Goal: Task Accomplishment & Management: Use online tool/utility

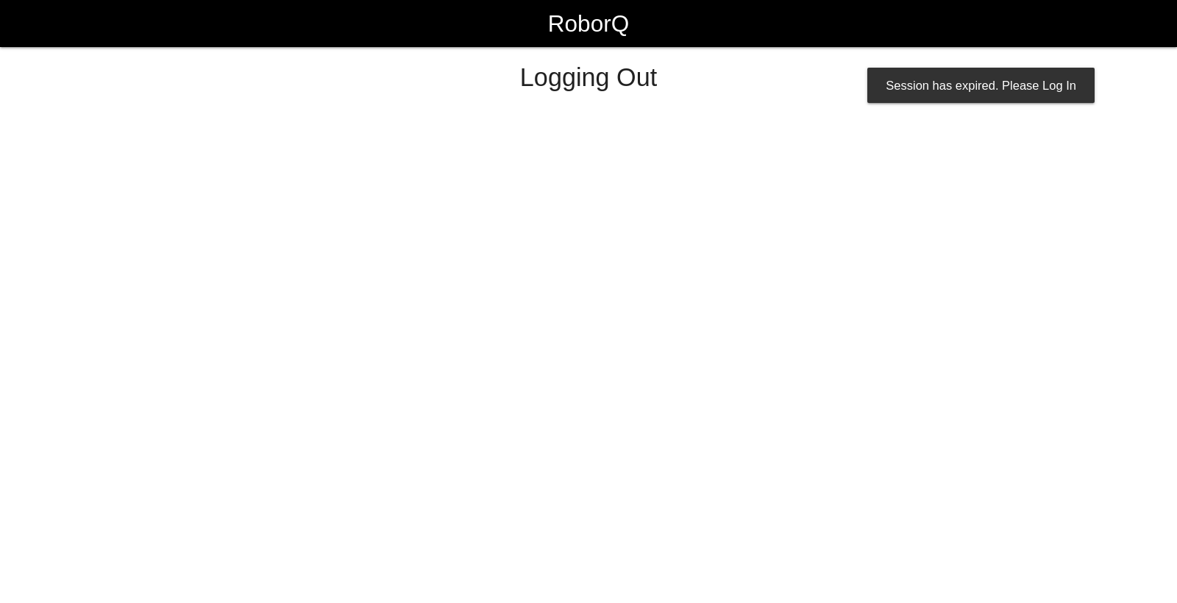
select select "Worker"
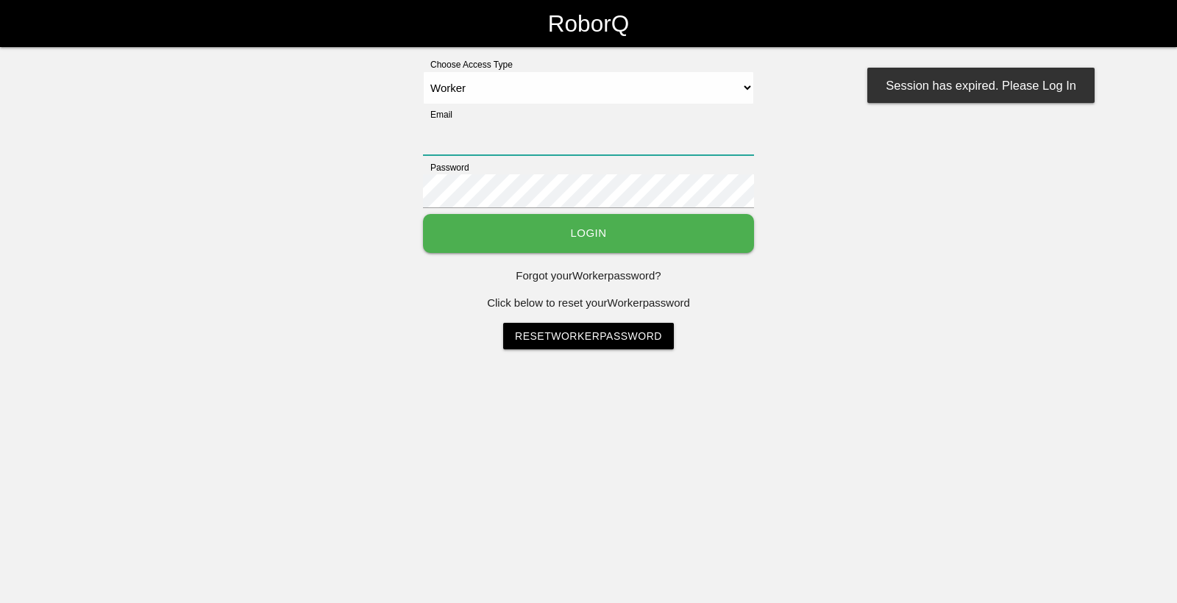
type input "[EMAIL_ADDRESS][DOMAIN_NAME]"
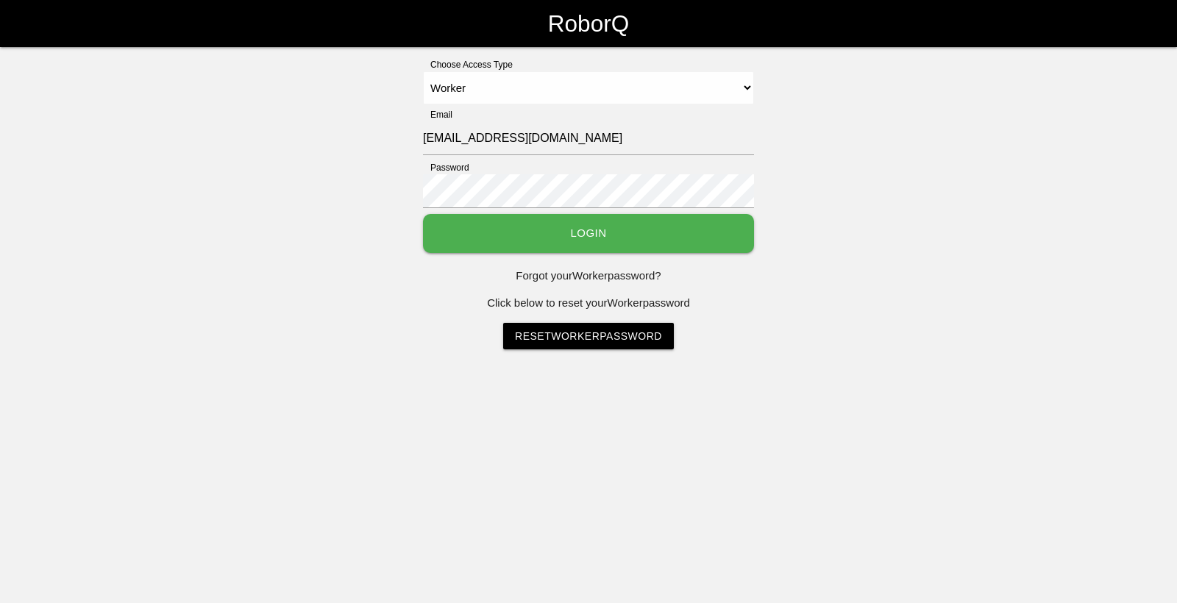
drag, startPoint x: 0, startPoint y: 0, endPoint x: 735, endPoint y: 231, distance: 770.8
click at [735, 231] on button "Login" at bounding box center [588, 233] width 331 height 39
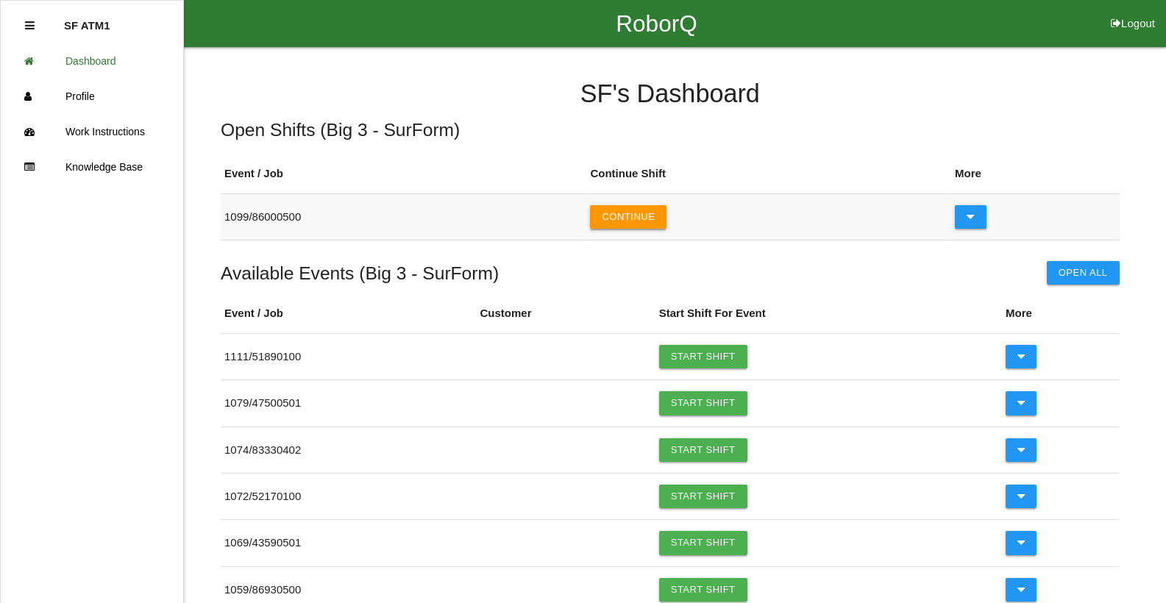
click at [652, 224] on button "Continue" at bounding box center [628, 217] width 76 height 24
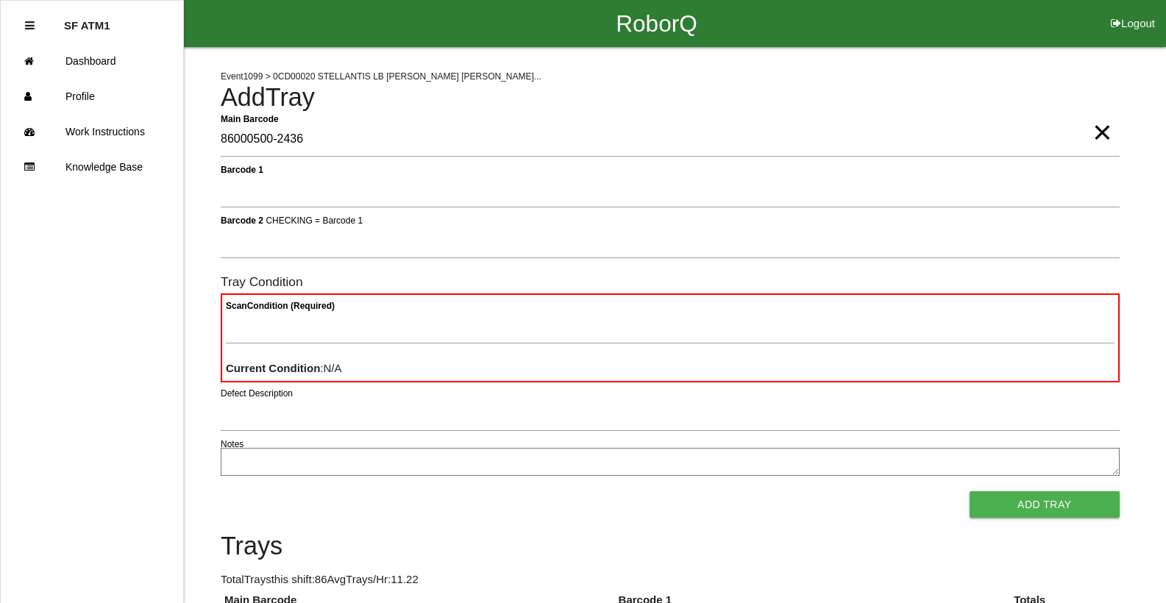
type Barcode "86000500-2436"
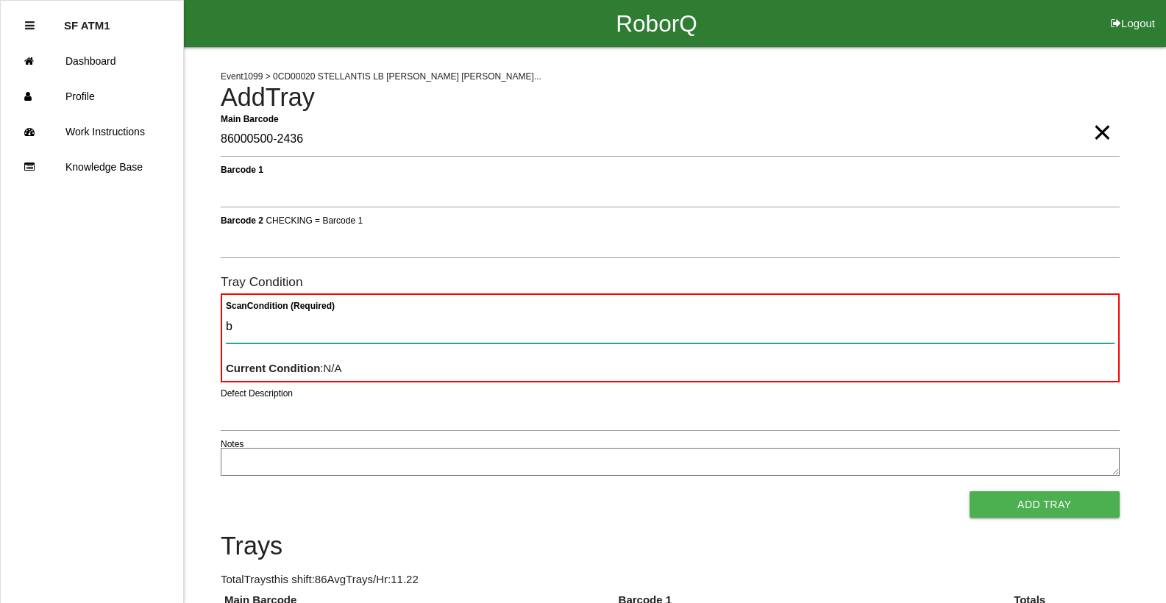
type Condition "ba"
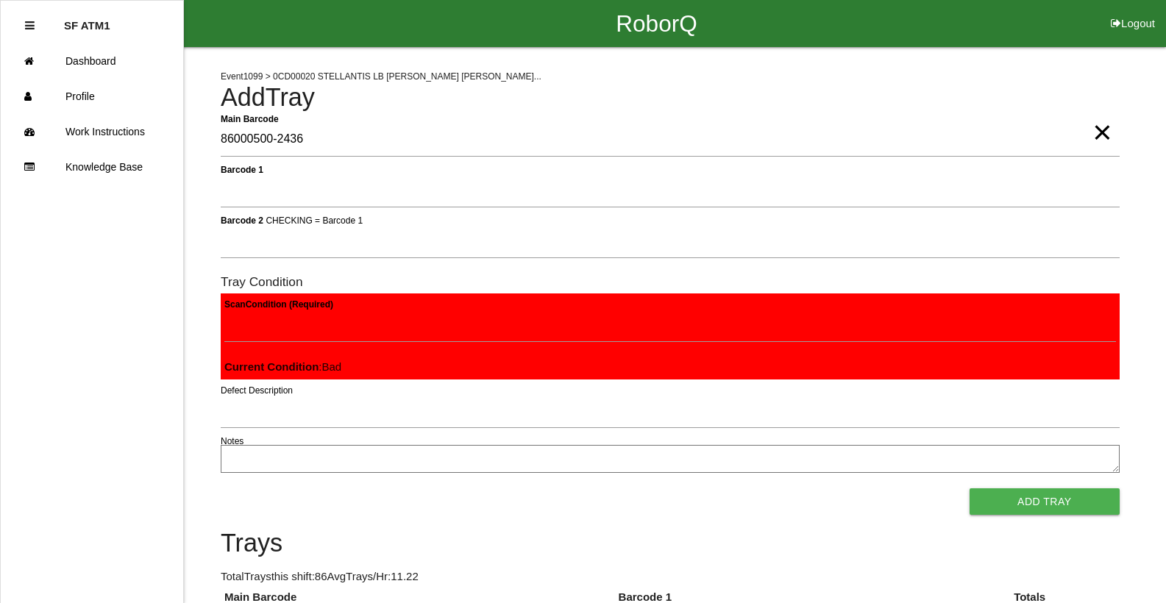
click at [969, 488] on button "Add Tray" at bounding box center [1044, 501] width 150 height 26
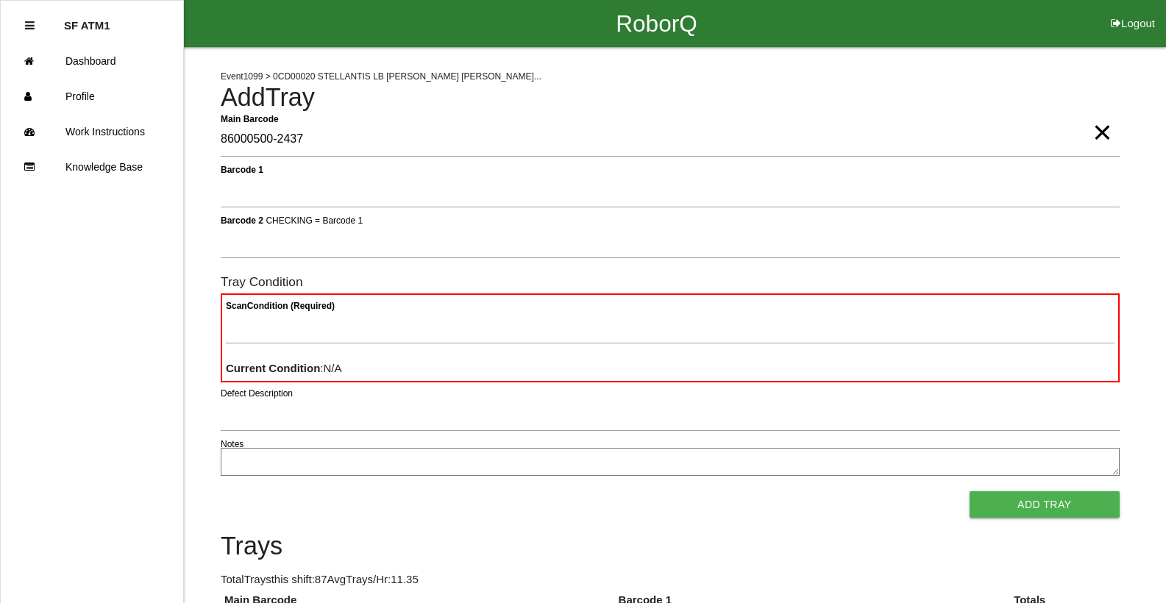
type Barcode "86000500-2437"
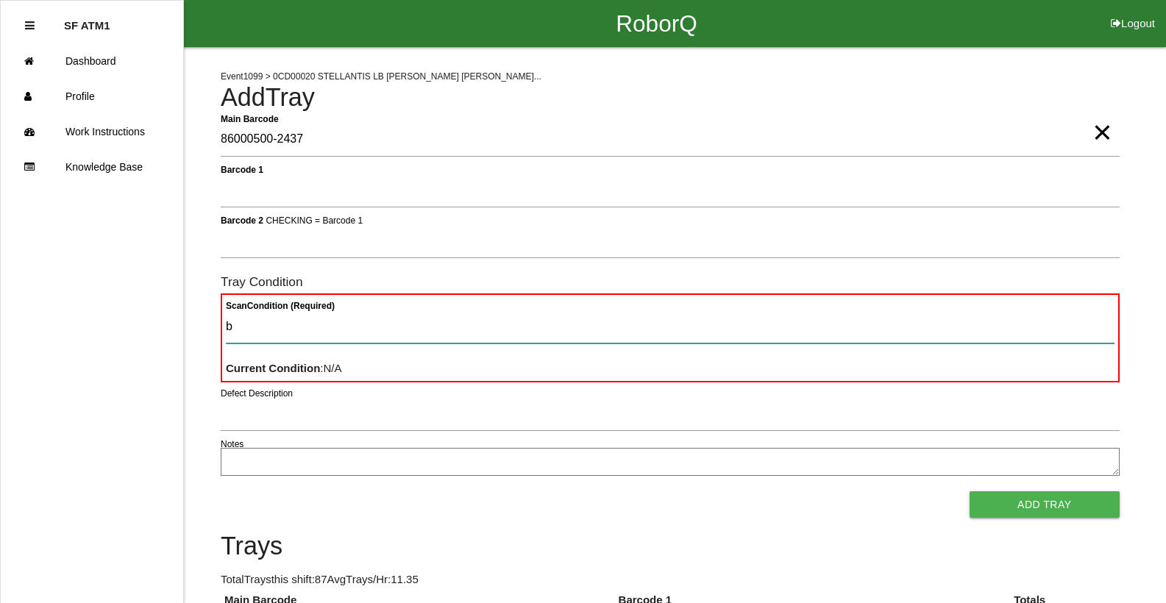
type Condition "ba"
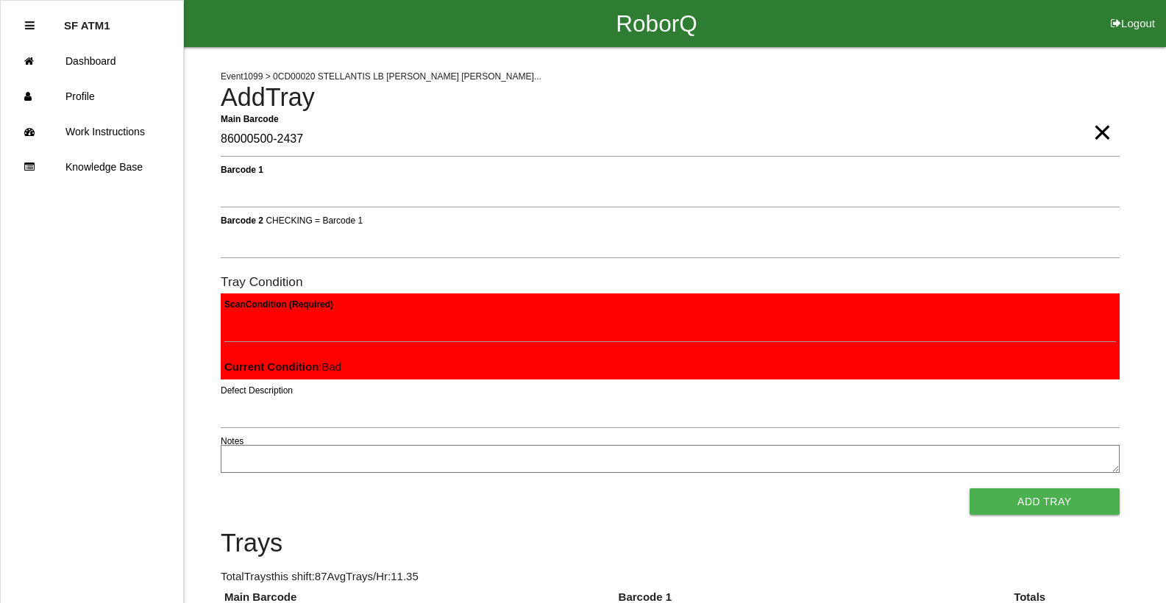
click button "Add Tray" at bounding box center [1044, 501] width 150 height 26
